Goal: Check status: Check status

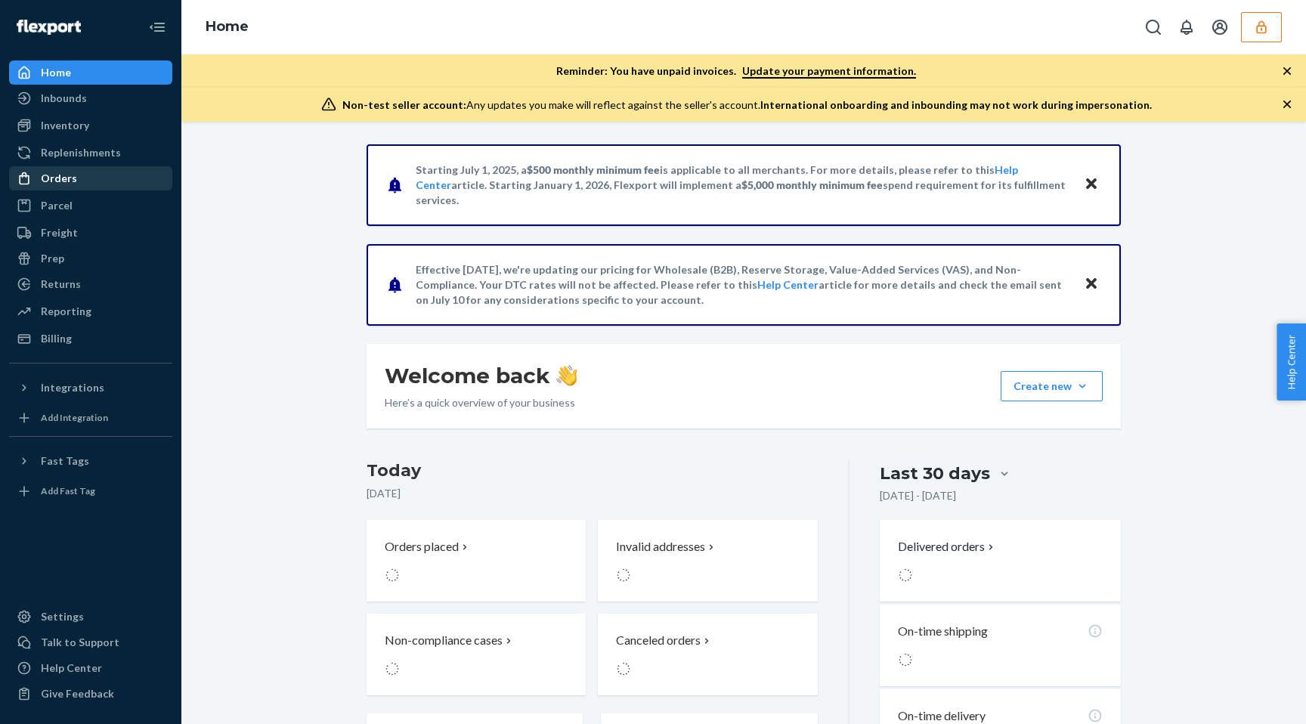
click at [82, 186] on div "Orders" at bounding box center [91, 178] width 160 height 21
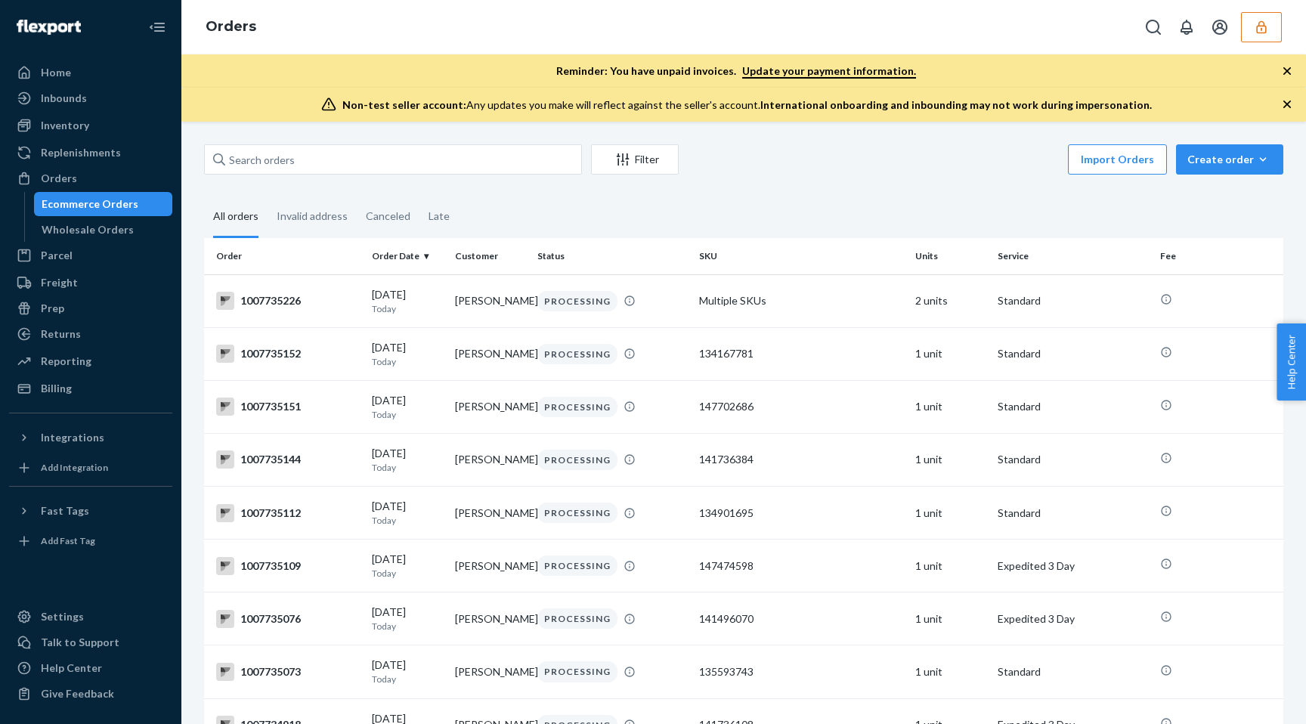
click at [1260, 35] on button "button" at bounding box center [1261, 27] width 41 height 30
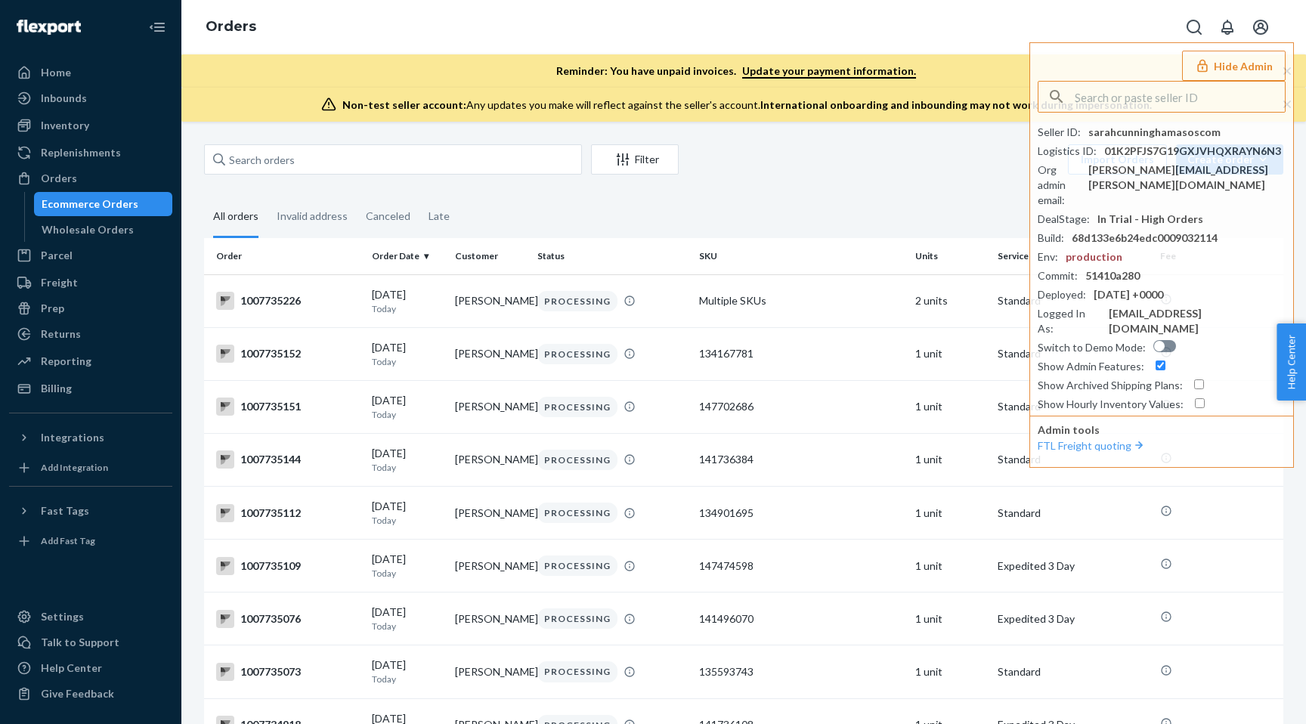
click at [818, 175] on div "Import Orders Create order Ecommerce order Removal order" at bounding box center [986, 161] width 596 height 34
click at [341, 228] on div "Invalid address" at bounding box center [312, 218] width 71 height 42
click at [268, 197] on input "Invalid address" at bounding box center [268, 197] width 0 height 0
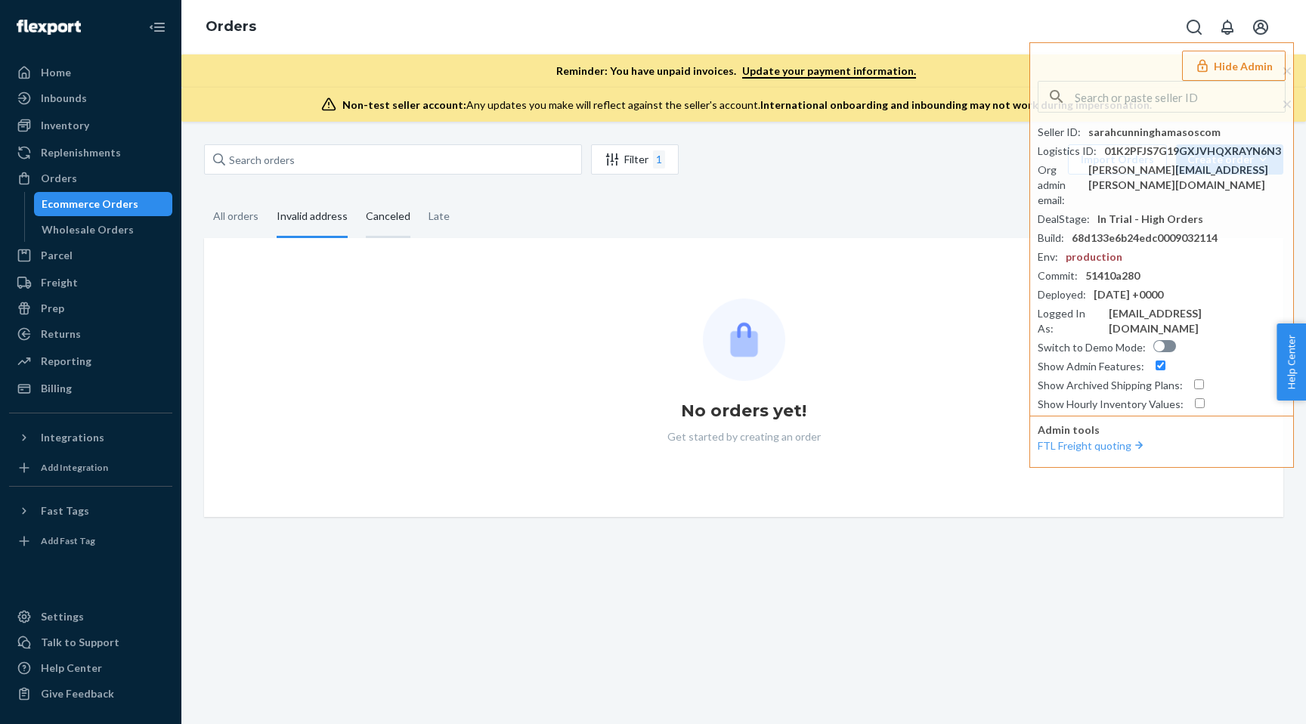
click at [376, 220] on div "Canceled" at bounding box center [388, 218] width 45 height 42
click at [357, 197] on input "Canceled" at bounding box center [357, 197] width 0 height 0
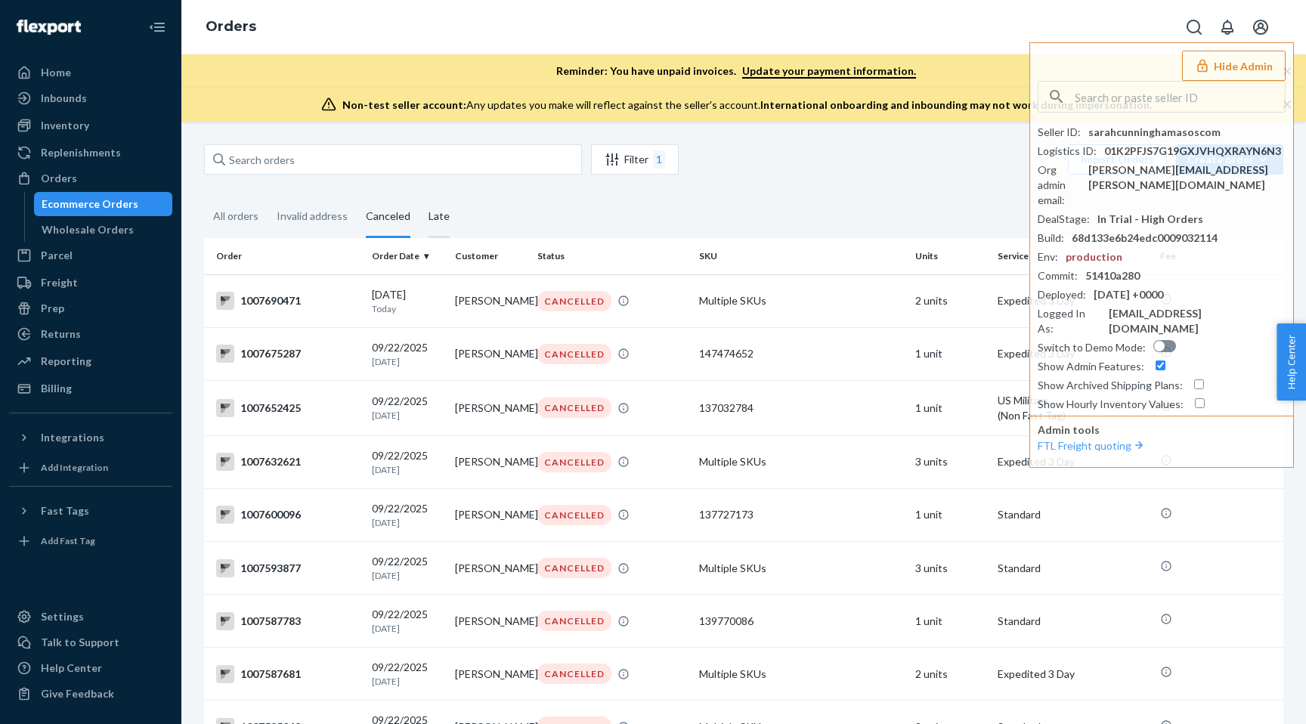
click at [442, 214] on div "Late" at bounding box center [439, 218] width 21 height 42
click at [420, 197] on input "Late" at bounding box center [420, 197] width 0 height 0
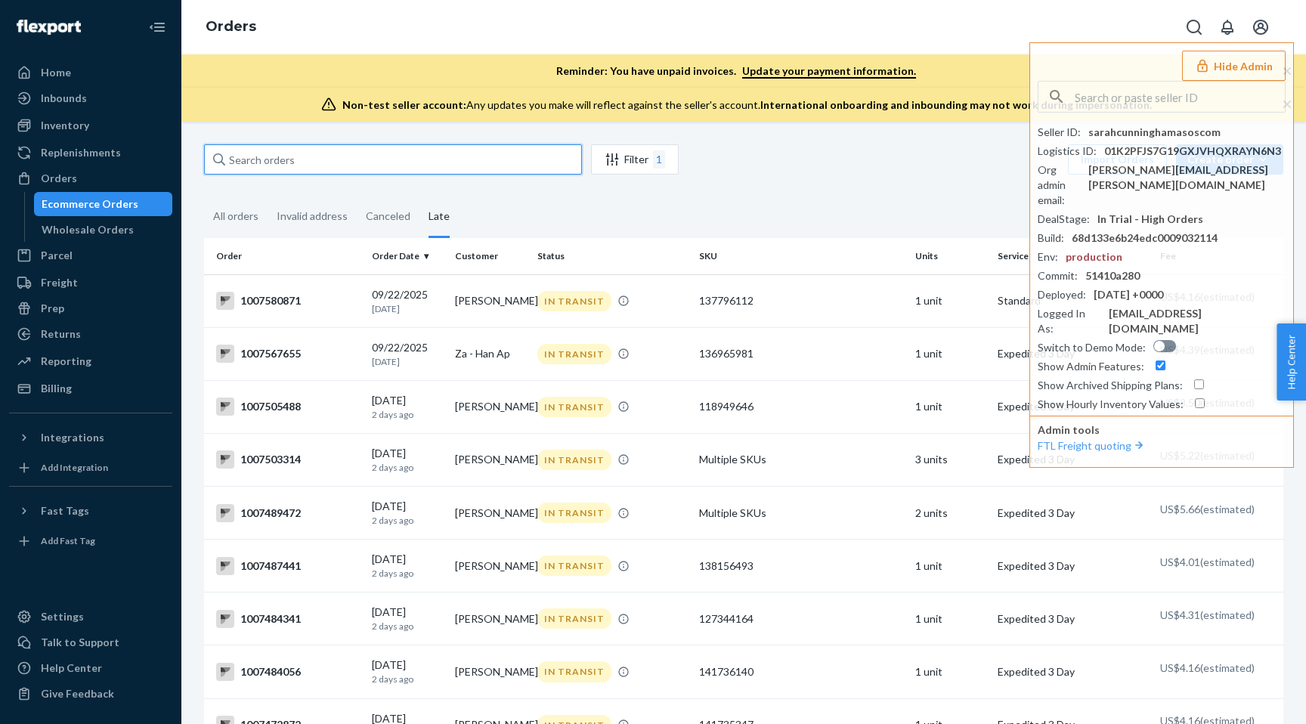
click at [405, 158] on input "text" at bounding box center [393, 159] width 378 height 30
paste input "1007733473"
type input "1007733473"
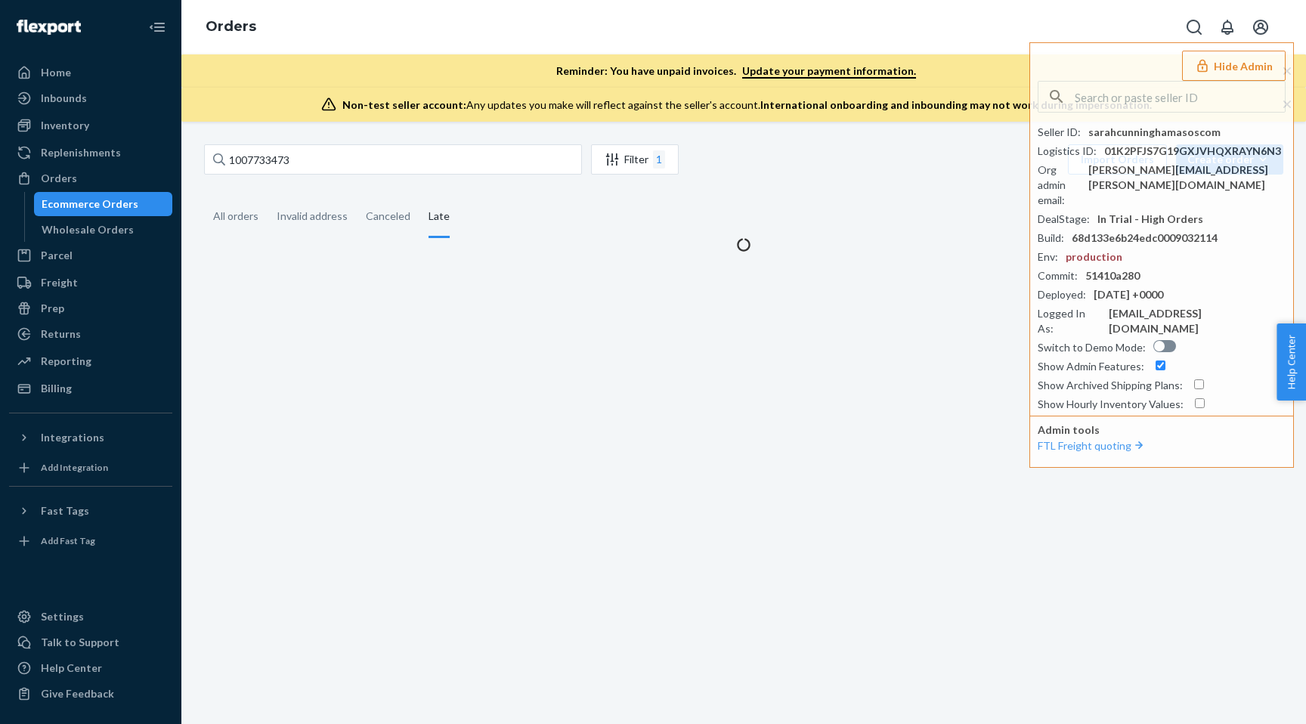
click at [677, 176] on div "1007733473 Filter 1 Import Orders Create order Ecommerce order Removal order" at bounding box center [744, 161] width 1080 height 34
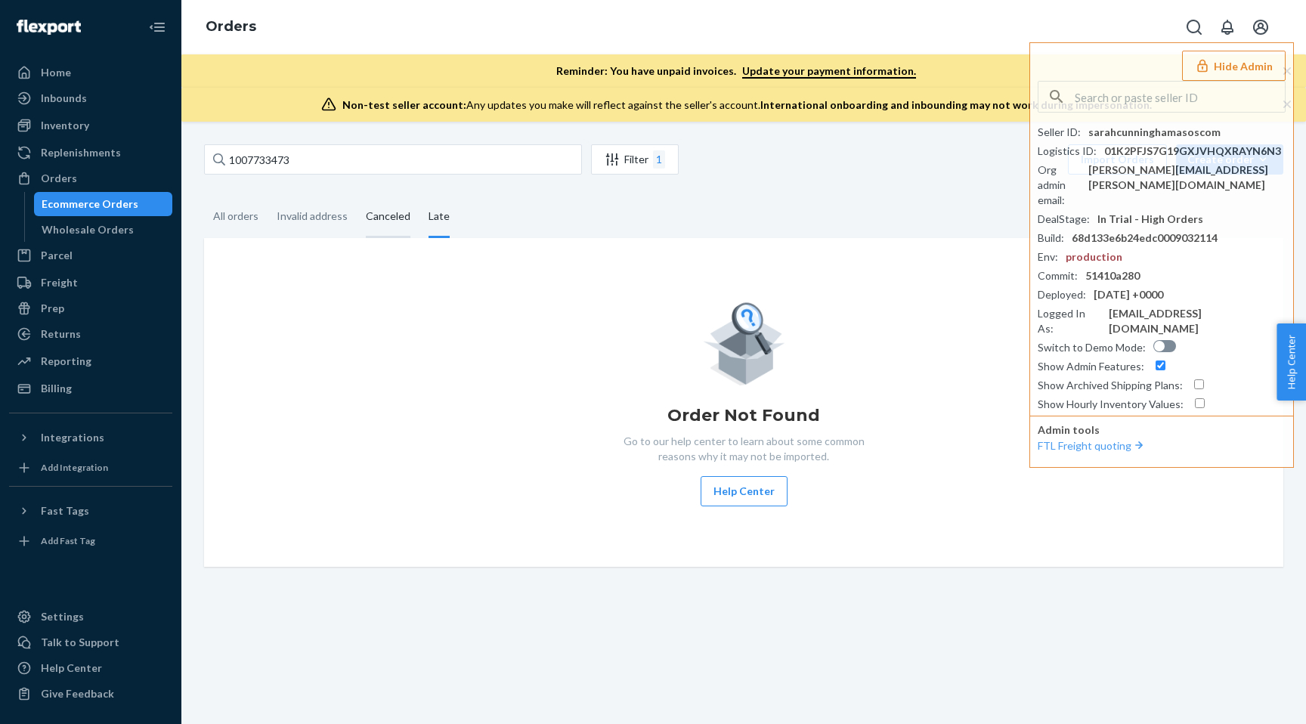
click at [398, 224] on div "Canceled" at bounding box center [388, 218] width 45 height 42
click at [357, 197] on input "Canceled" at bounding box center [357, 197] width 0 height 0
click at [361, 160] on input "1007733473" at bounding box center [393, 159] width 378 height 30
click at [326, 205] on div "Invalid address" at bounding box center [312, 218] width 71 height 42
click at [268, 197] on input "Invalid address" at bounding box center [268, 197] width 0 height 0
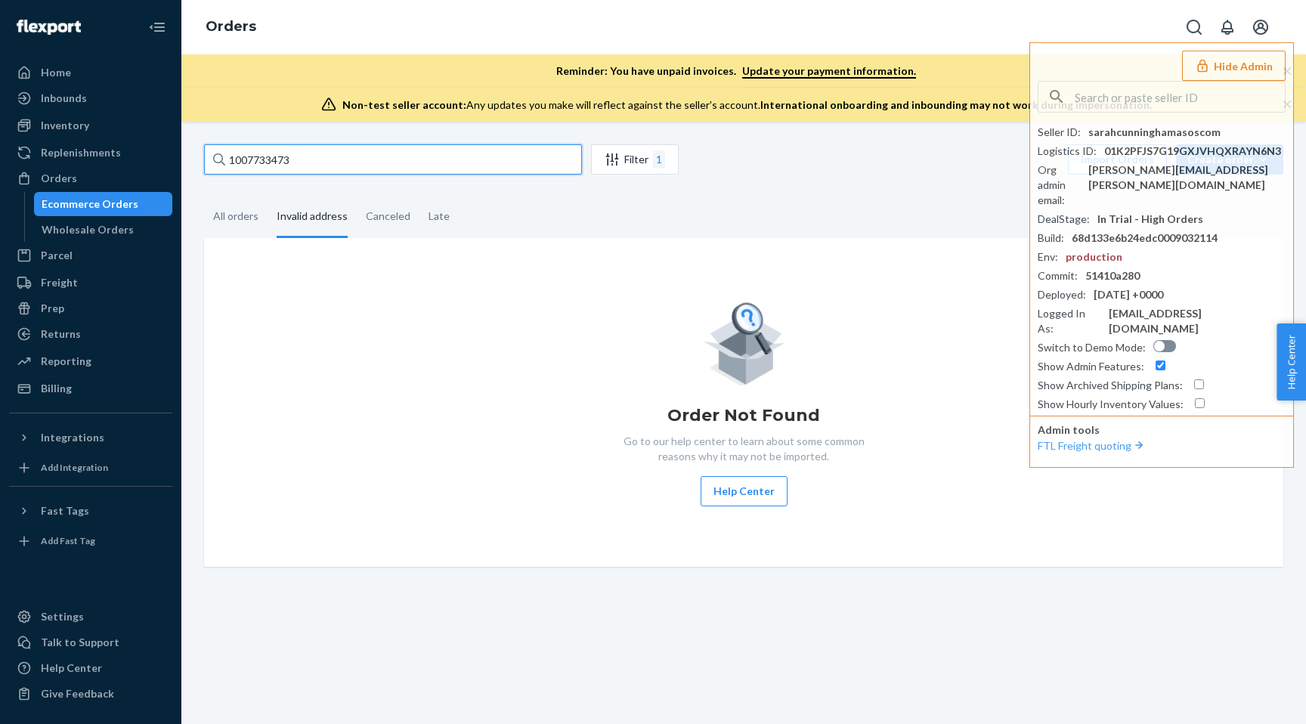
click at [326, 163] on input "1007733473" at bounding box center [393, 159] width 378 height 30
click at [256, 212] on div "All orders" at bounding box center [235, 218] width 45 height 42
click at [204, 197] on input "All orders" at bounding box center [204, 197] width 0 height 0
click at [308, 165] on input "1007733473" at bounding box center [393, 159] width 378 height 30
